Goal: Navigation & Orientation: Find specific page/section

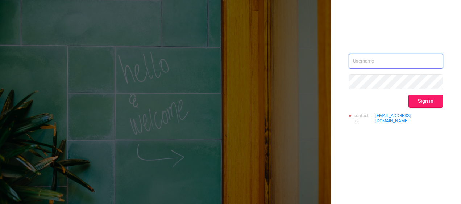
type input "[PERSON_NAME][EMAIL_ADDRESS][DOMAIN_NAME]"
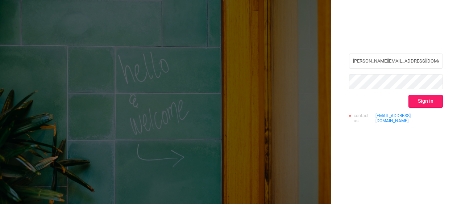
click at [412, 100] on button "Sign in" at bounding box center [425, 101] width 34 height 13
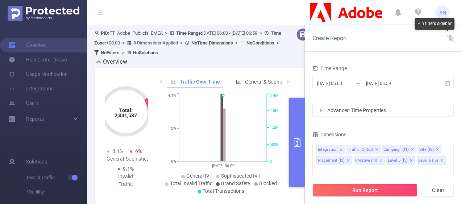
click at [451, 38] on icon at bounding box center [449, 38] width 7 height 7
click at [451, 38] on icon at bounding box center [449, 38] width 5 height 7
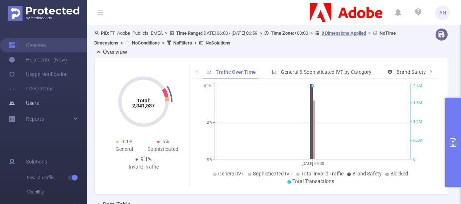
click at [32, 98] on link "Users" at bounding box center [24, 103] width 30 height 14
